Goal: Find contact information: Find contact information

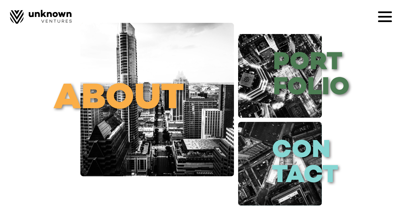
click at [382, 17] on icon at bounding box center [385, 17] width 14 height 2
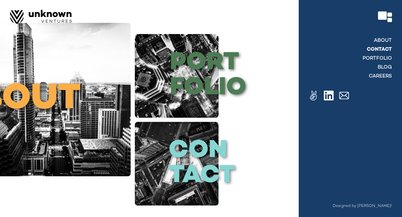
click at [376, 49] on link "contact" at bounding box center [379, 49] width 25 height 7
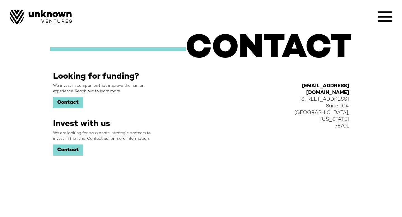
click at [391, 19] on icon at bounding box center [385, 17] width 14 height 14
